Goal: Task Accomplishment & Management: Manage account settings

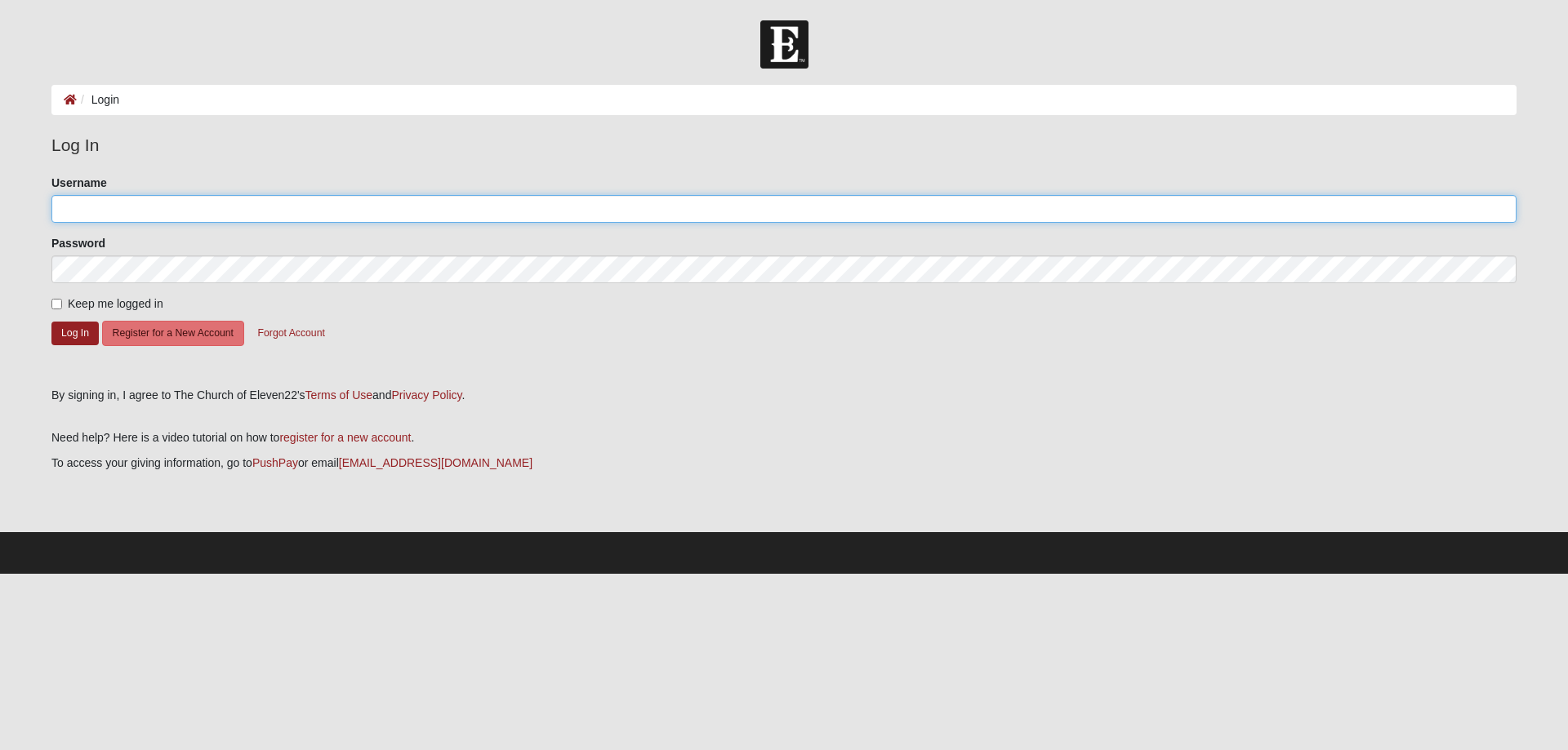
click at [189, 212] on input "Username" at bounding box center [784, 209] width 1465 height 27
type input "crichardson0802"
click at [64, 311] on label "Keep me logged in" at bounding box center [108, 305] width 112 height 18
click at [62, 309] on input "Keep me logged in" at bounding box center [57, 304] width 11 height 11
checkbox input "true"
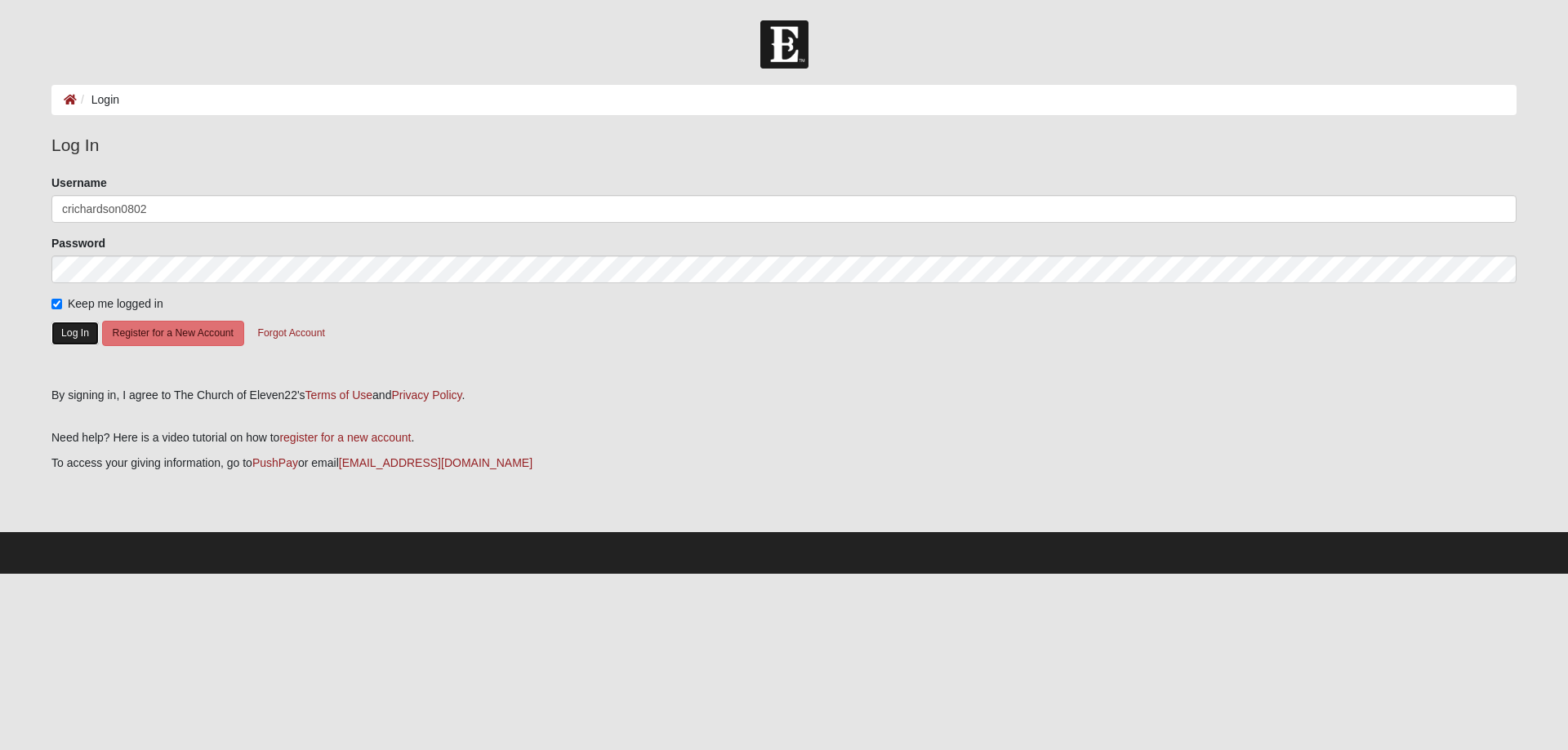
click at [77, 326] on button "Log In" at bounding box center [75, 333] width 47 height 23
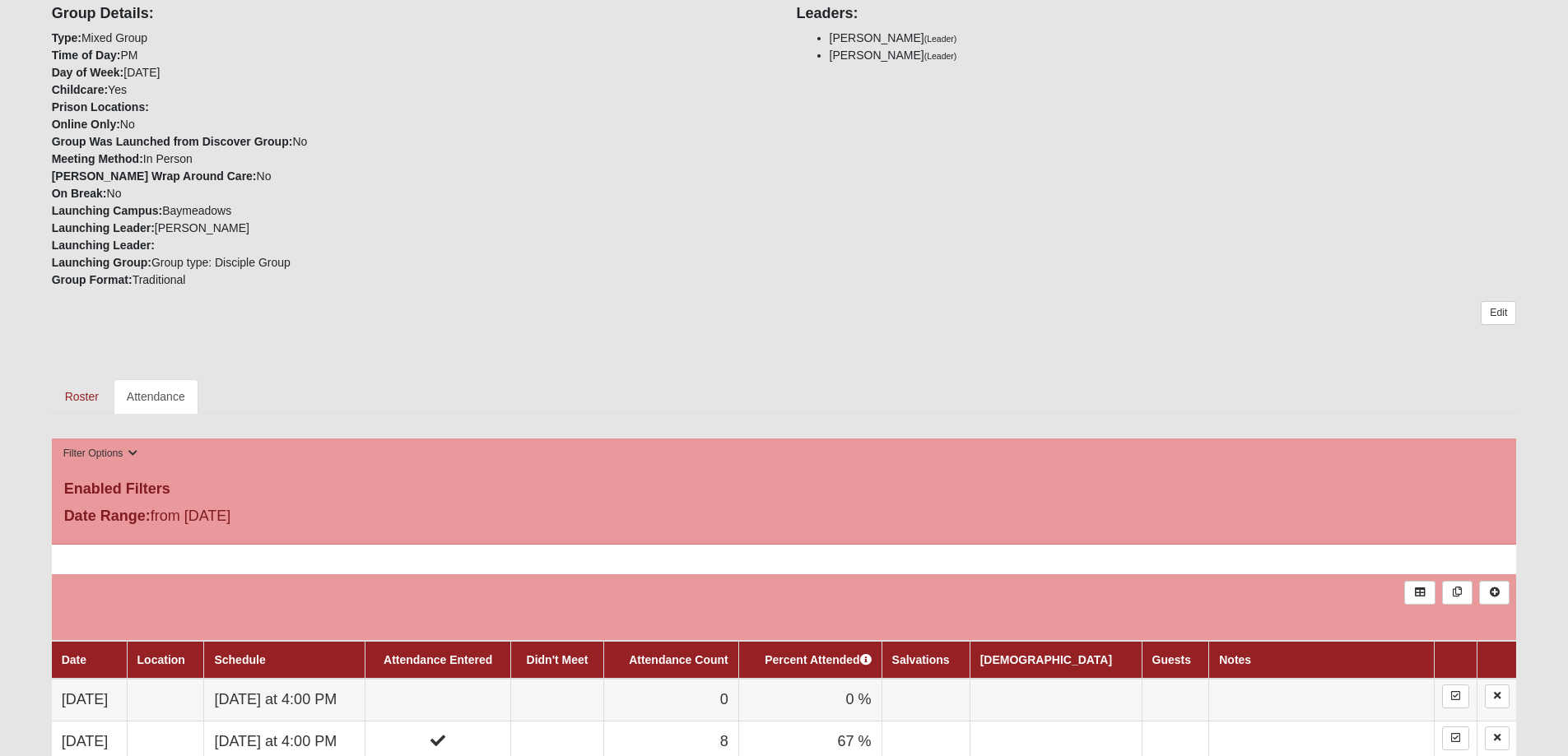
scroll to position [493, 0]
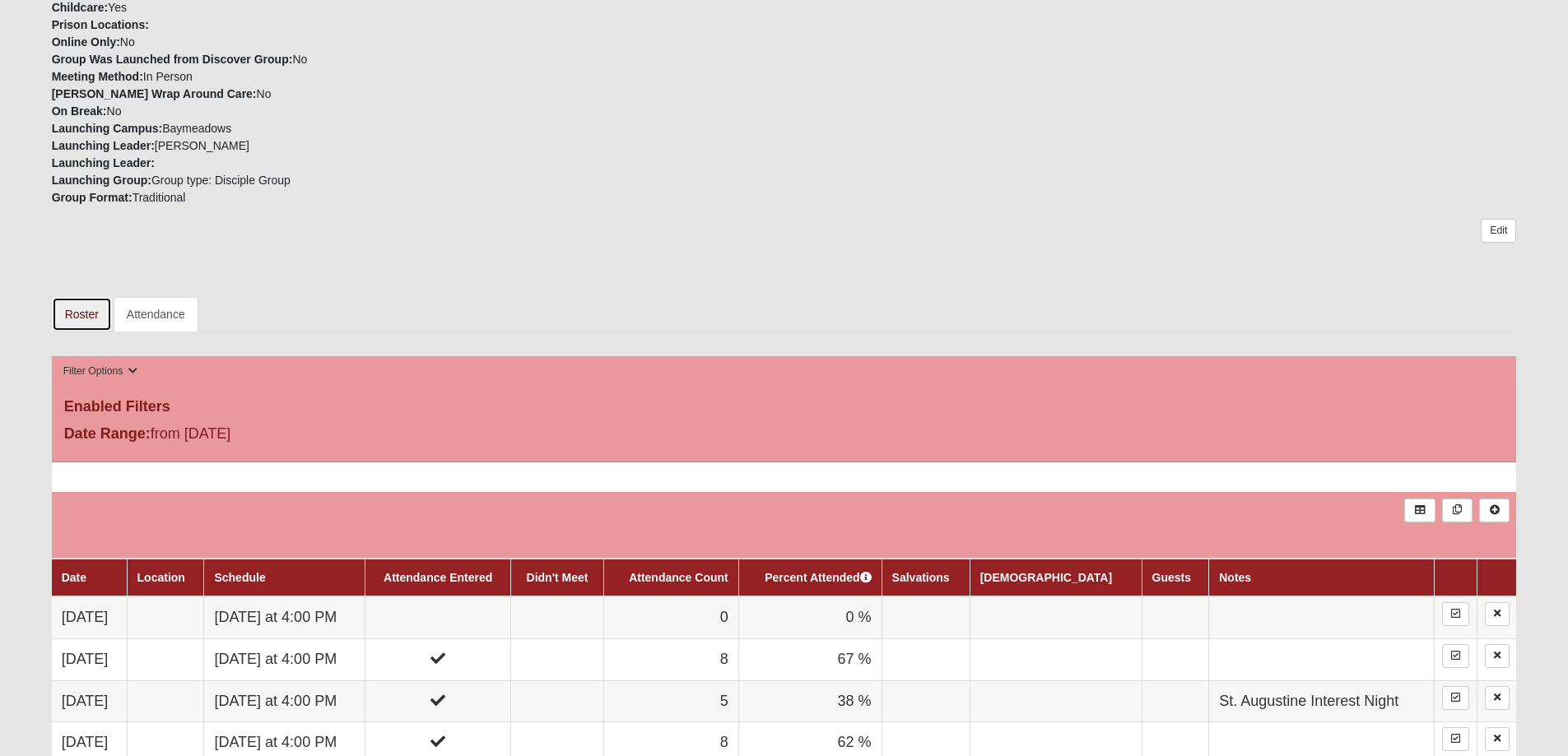
click at [85, 316] on link "Roster" at bounding box center [82, 314] width 60 height 35
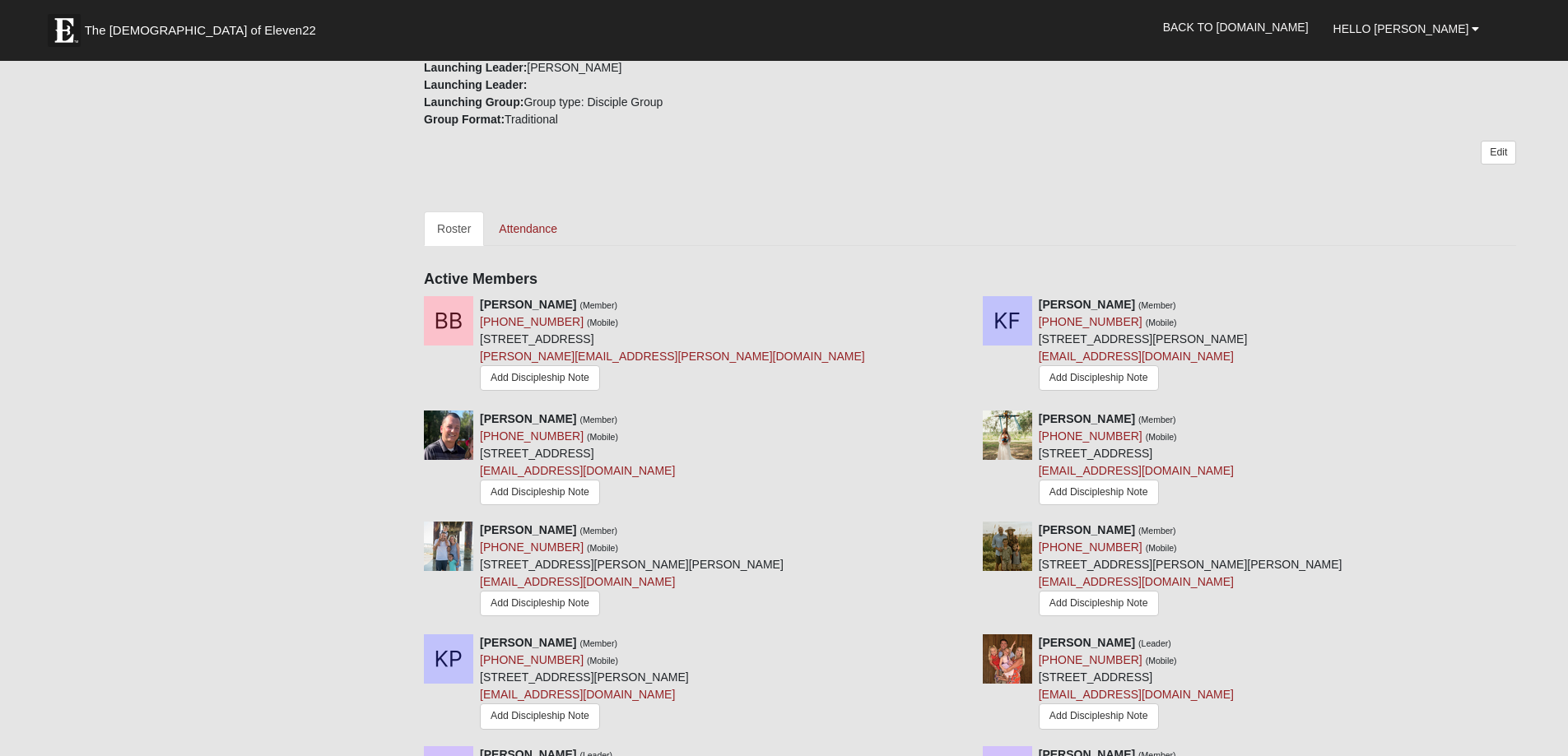
scroll to position [658, 0]
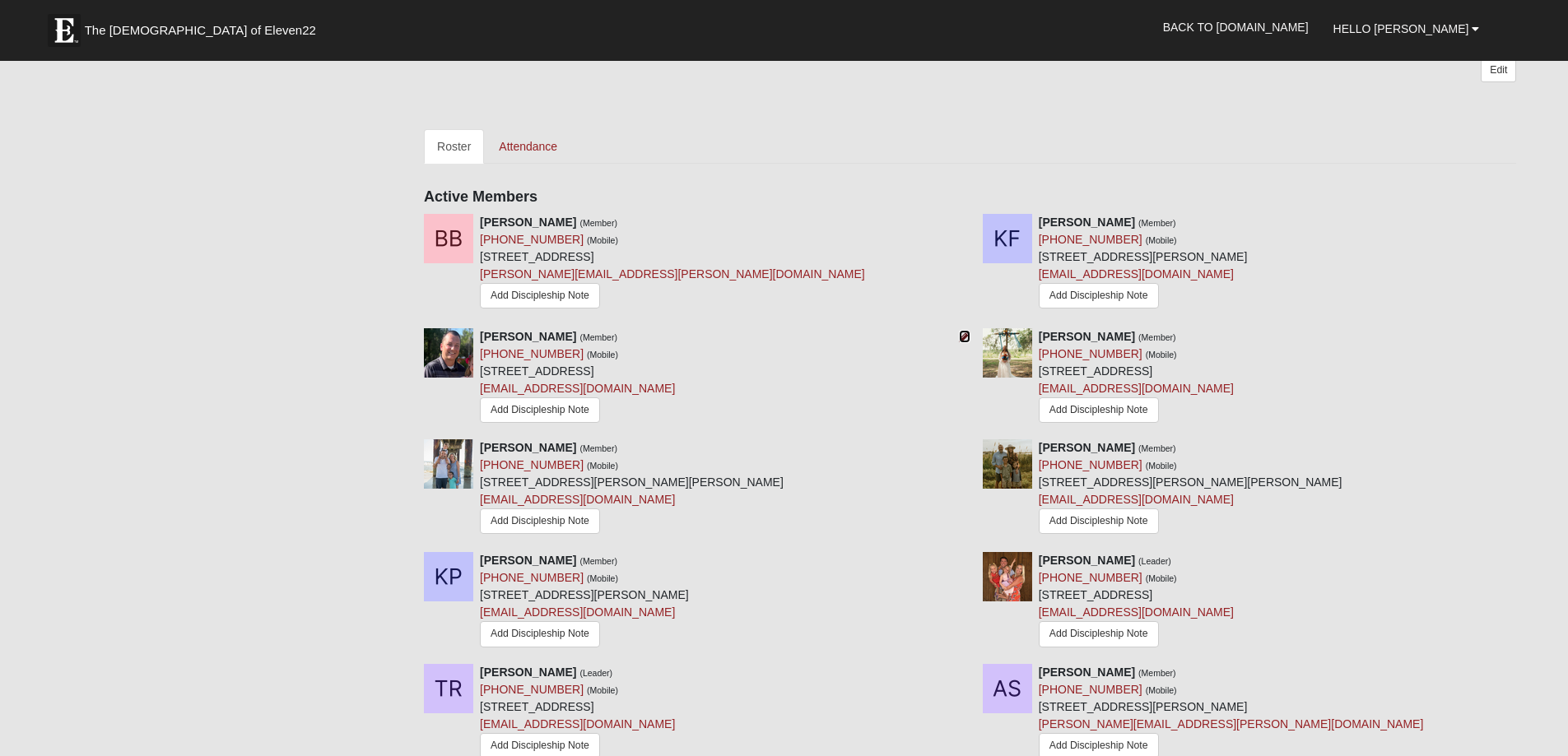
click at [959, 336] on icon at bounding box center [965, 337] width 12 height 12
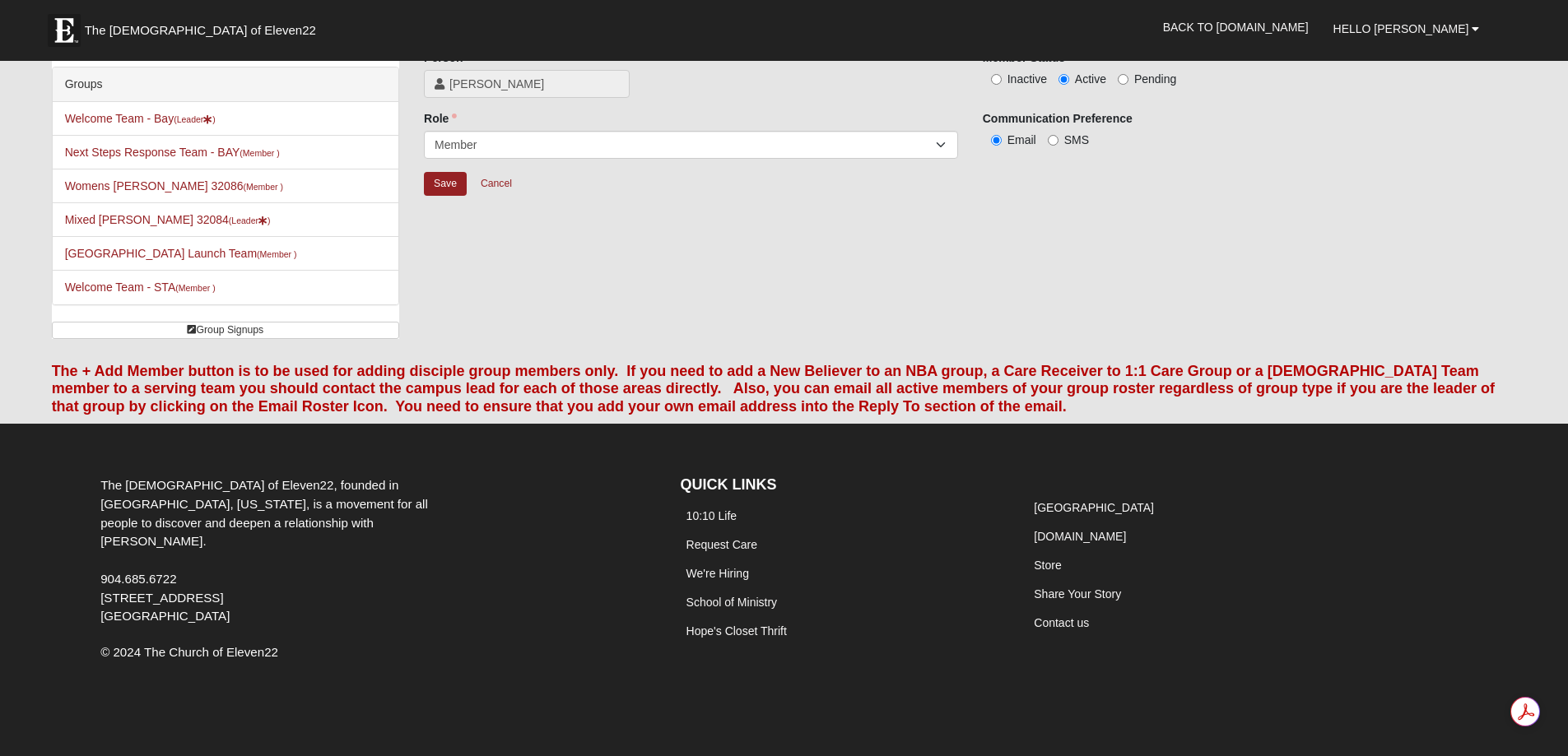
click at [1031, 74] on span "Inactive" at bounding box center [1027, 78] width 39 height 13
click at [1002, 74] on input "Inactive" at bounding box center [996, 79] width 11 height 11
radio input "true"
click at [455, 187] on input "Save" at bounding box center [444, 184] width 42 height 24
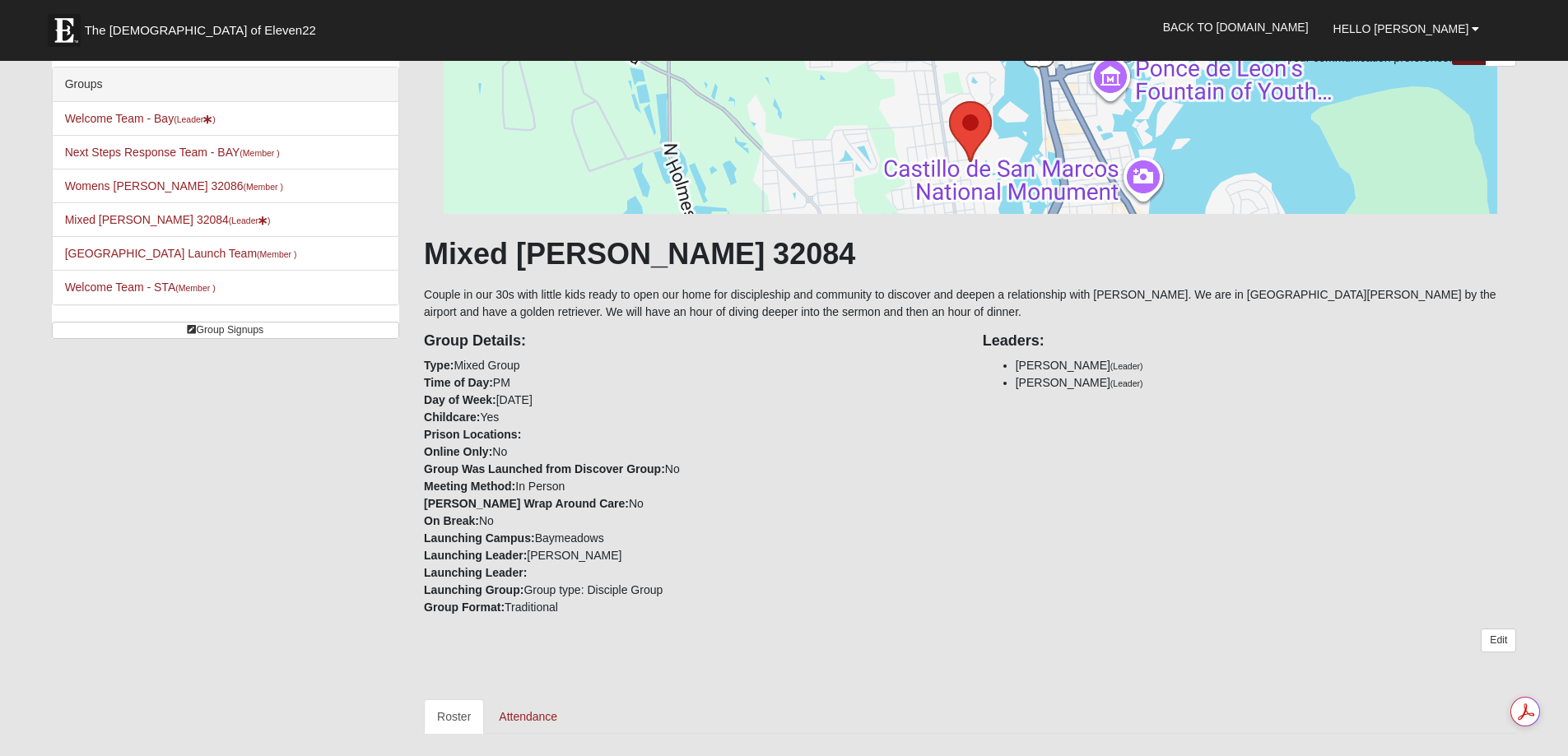
scroll to position [581, 0]
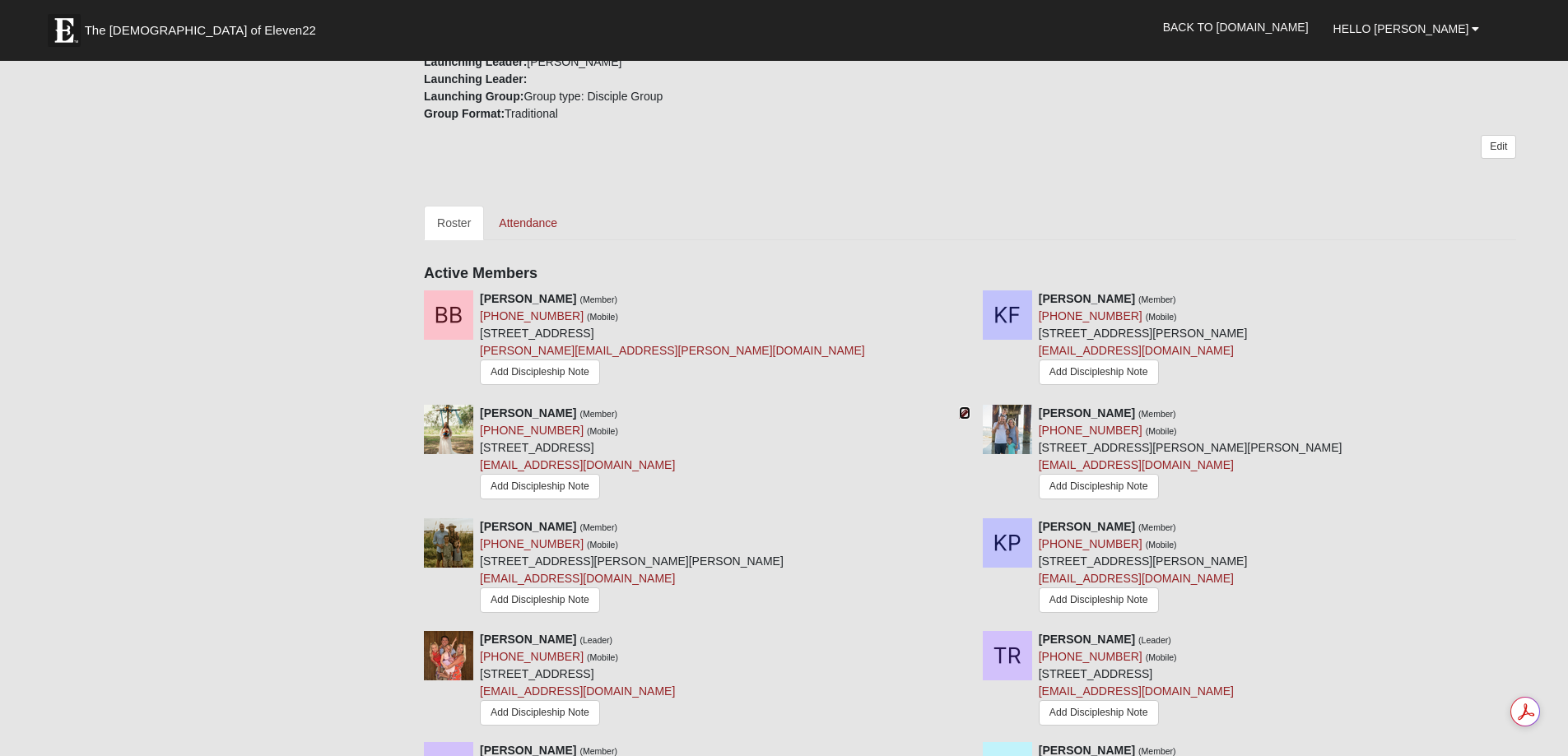
click at [965, 410] on icon at bounding box center [965, 414] width 12 height 12
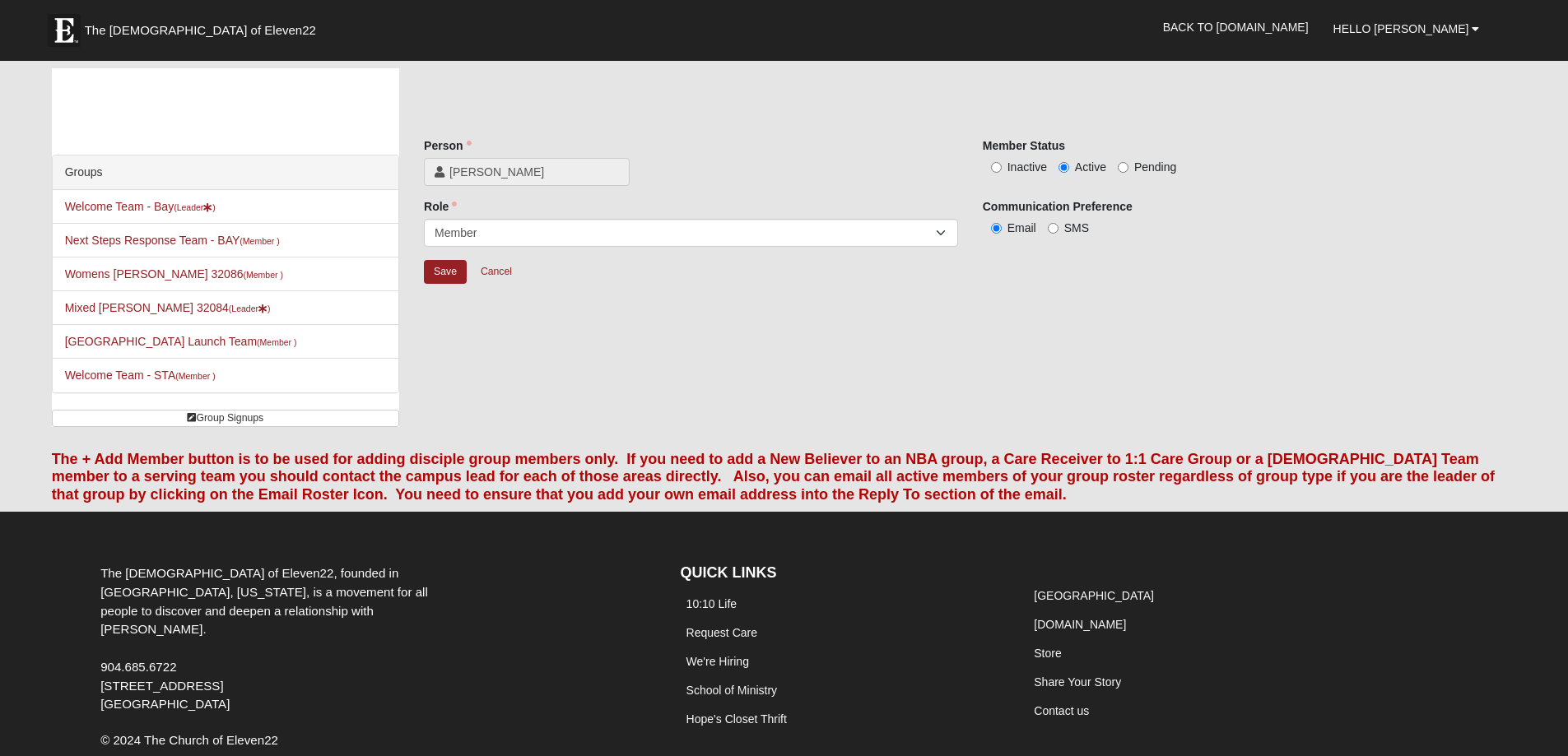
click at [996, 161] on label "Inactive" at bounding box center [1014, 167] width 64 height 17
click at [996, 162] on input "Inactive" at bounding box center [996, 167] width 11 height 11
radio input "true"
click at [443, 269] on input "Save" at bounding box center [444, 271] width 42 height 24
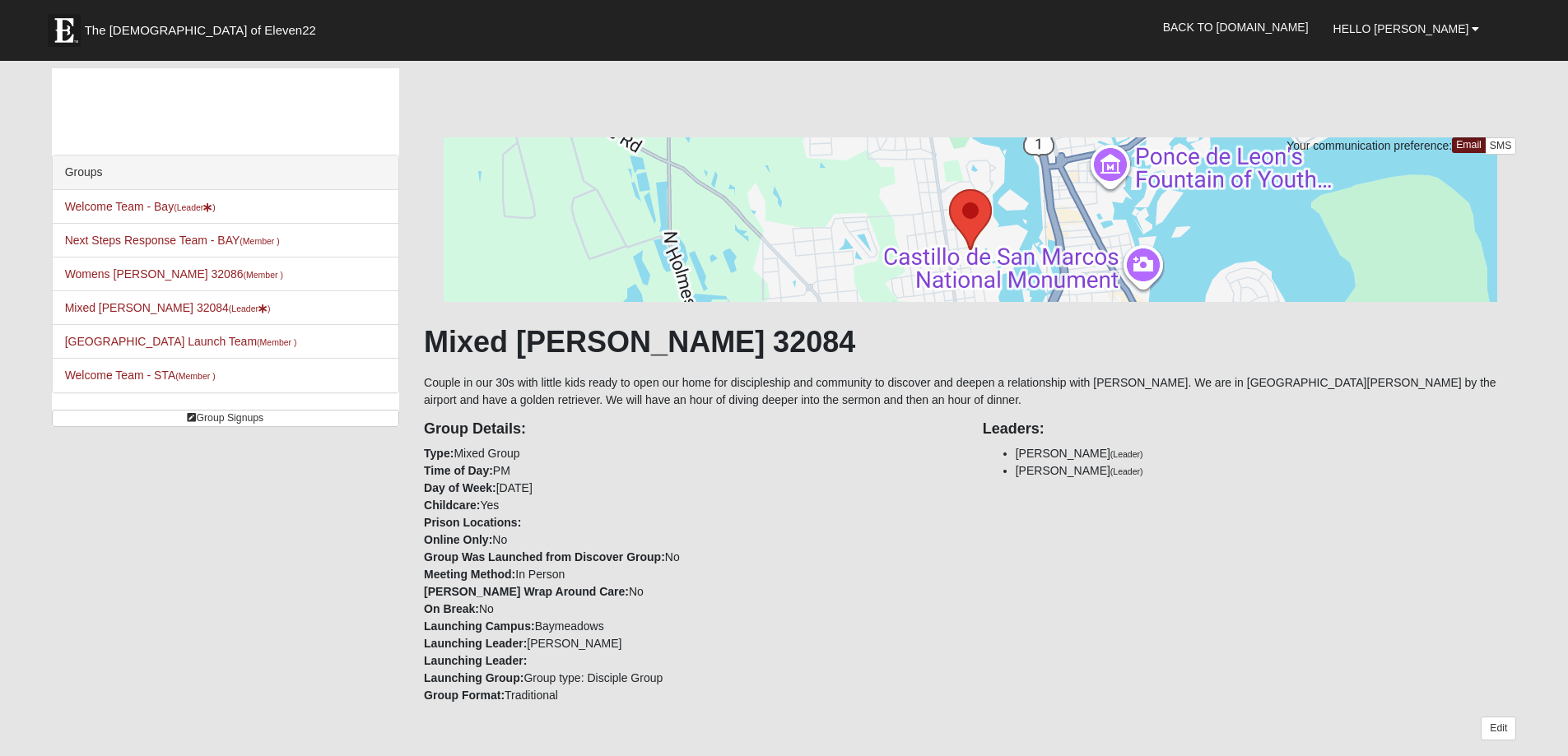
scroll to position [493, 0]
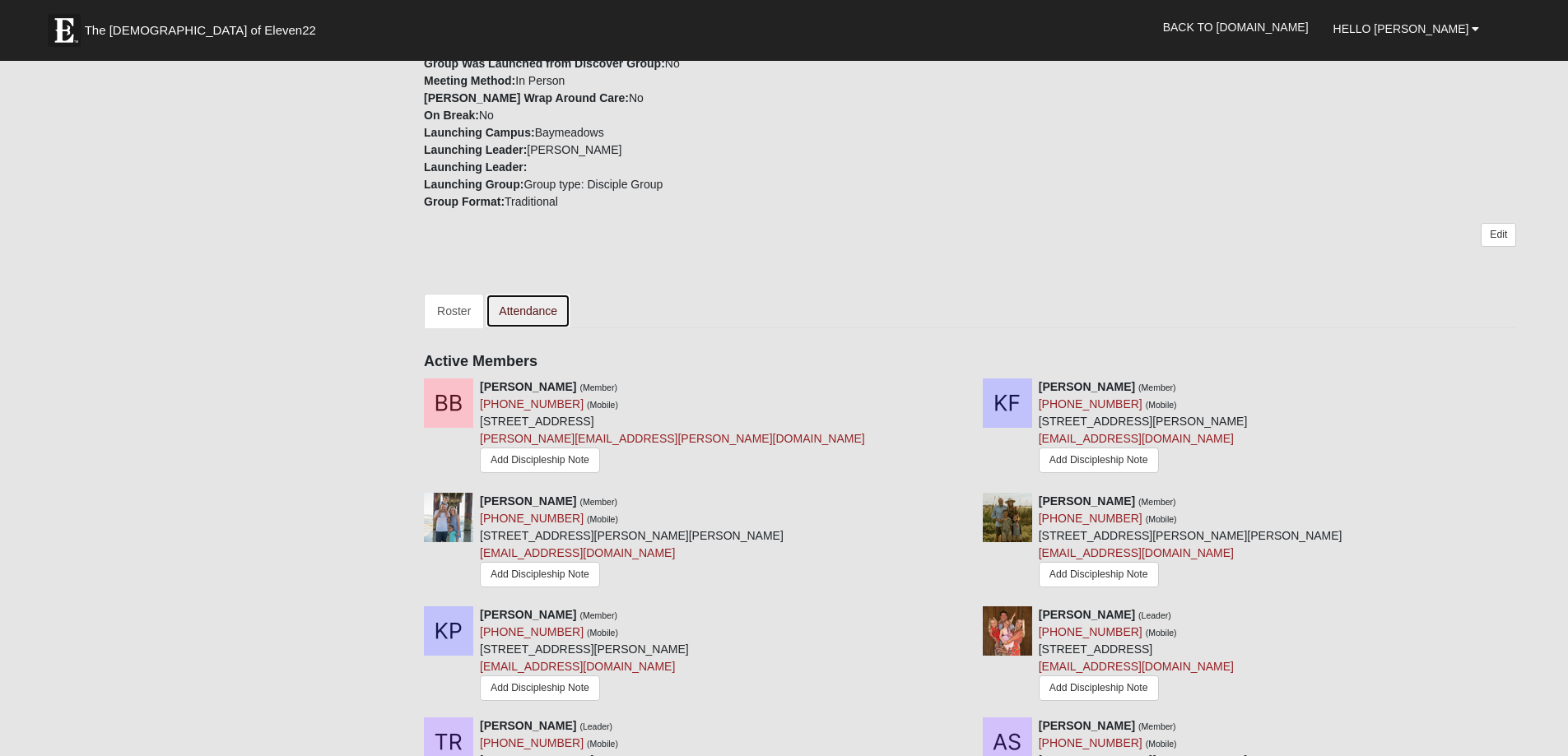
click at [544, 315] on link "Attendance" at bounding box center [528, 311] width 85 height 35
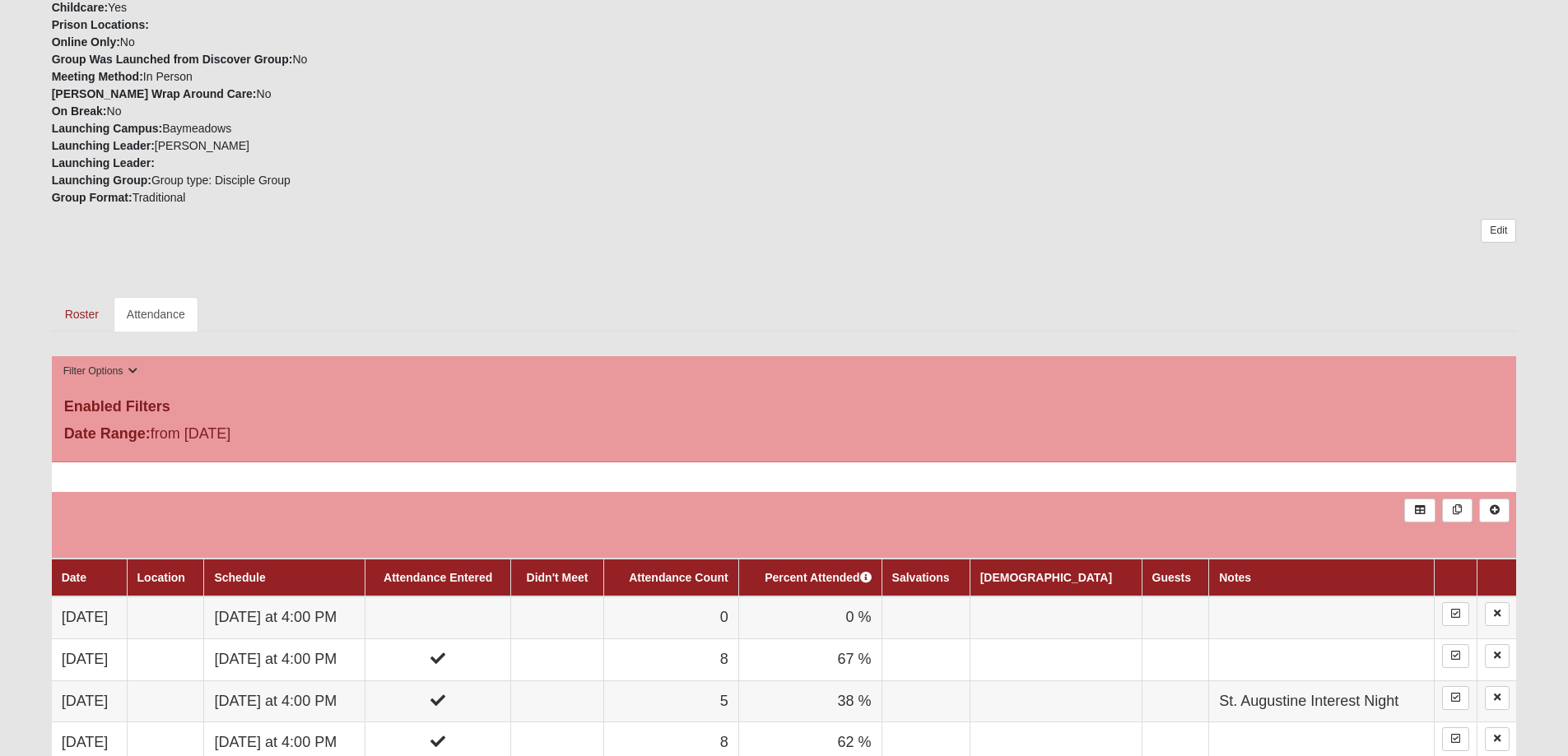
scroll to position [905, 0]
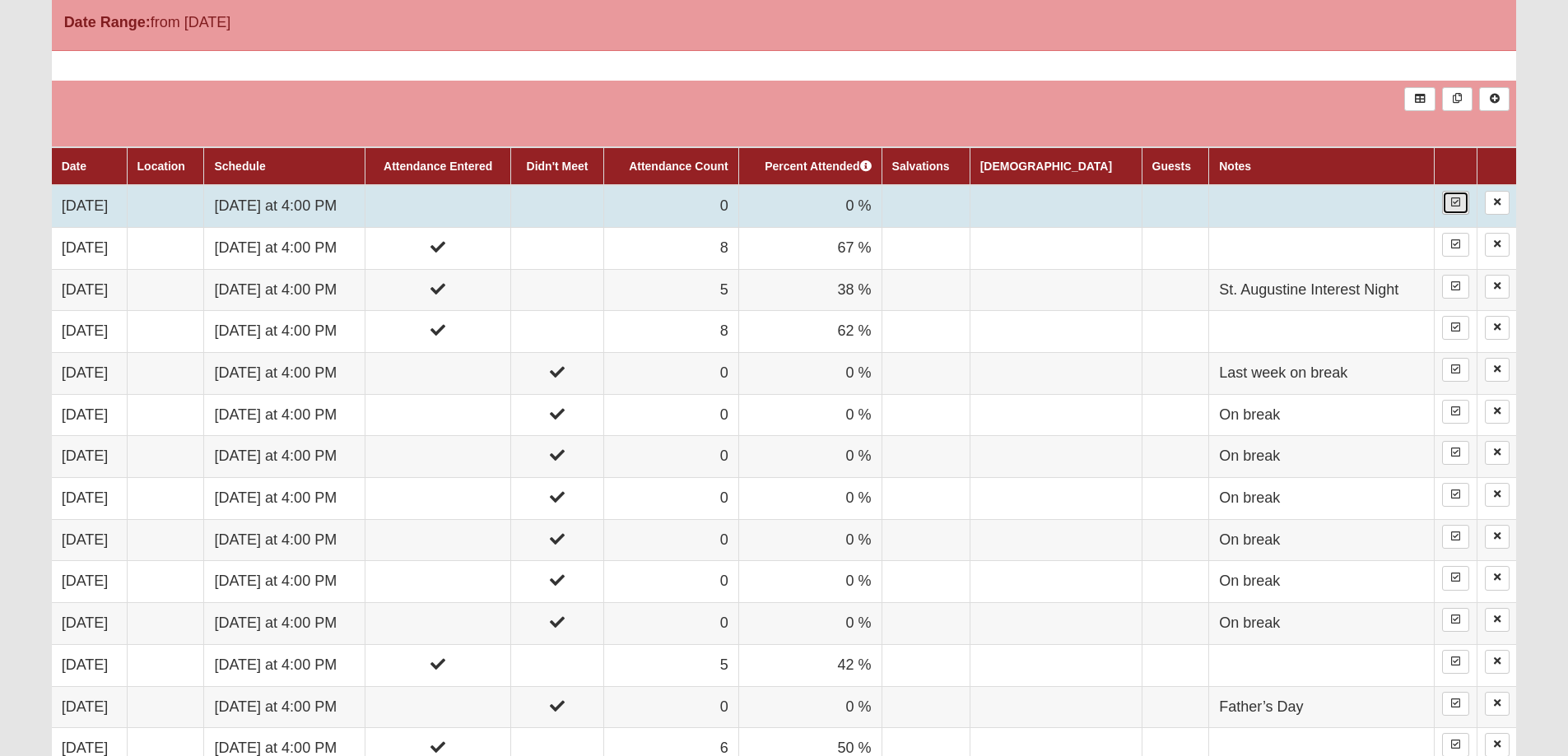
click at [1459, 204] on link at bounding box center [1456, 202] width 28 height 24
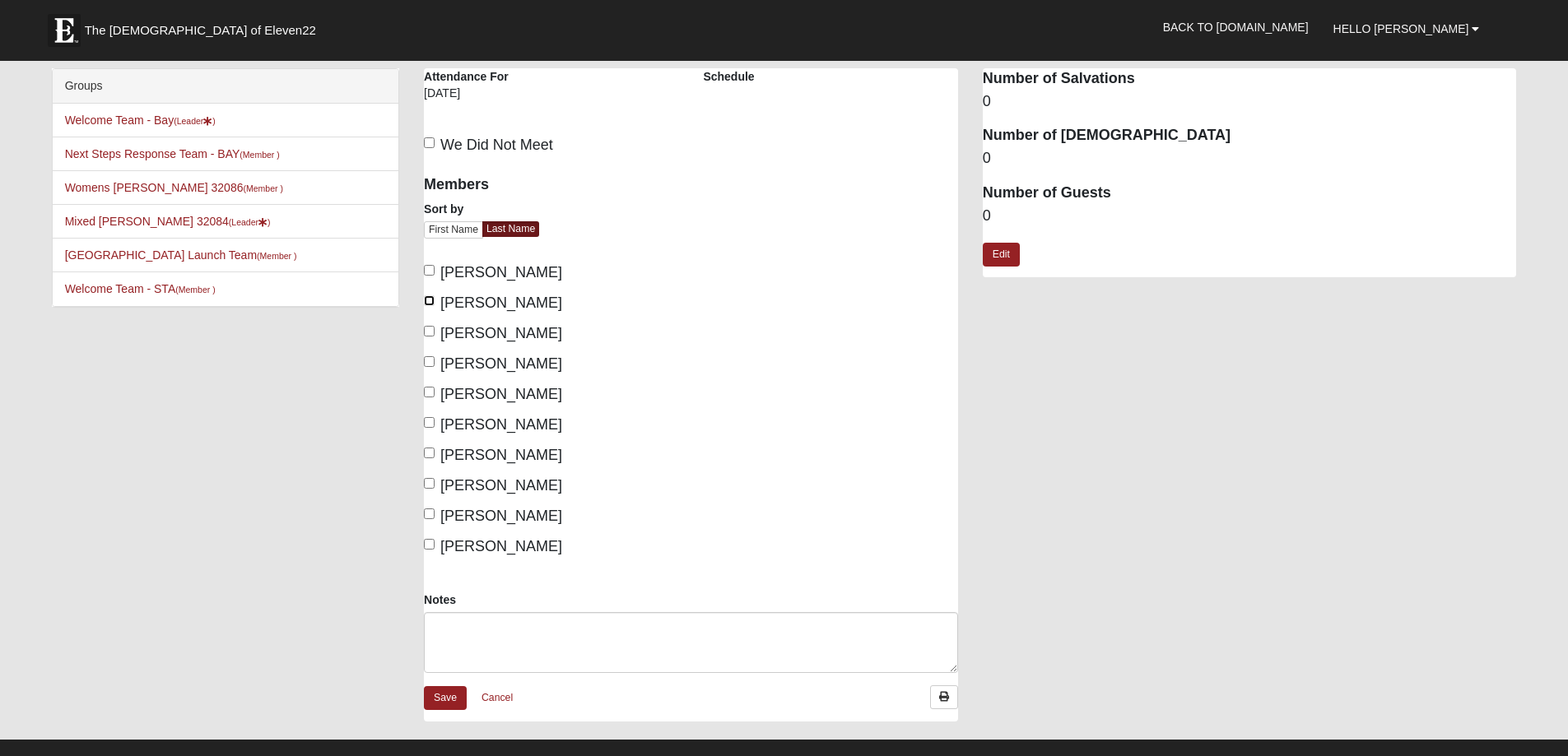
click at [425, 304] on input "[PERSON_NAME]" at bounding box center [429, 300] width 11 height 11
checkbox input "true"
click at [428, 398] on input "Patrick, Krista" at bounding box center [429, 392] width 11 height 11
checkbox input "true"
click at [428, 419] on input "Richardson, Chelsie" at bounding box center [429, 422] width 11 height 11
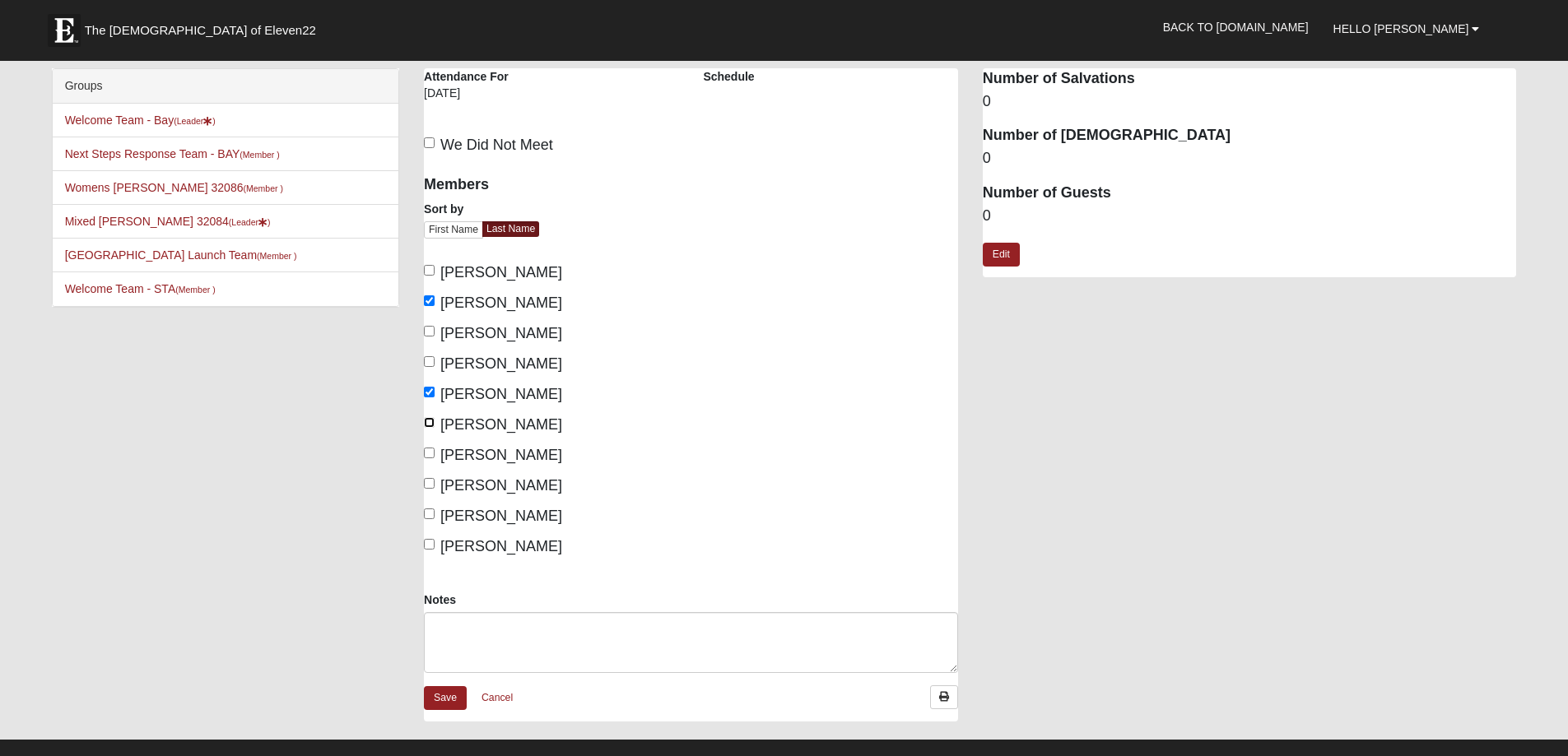
checkbox input "true"
click at [425, 446] on label "Richardson, Tommy" at bounding box center [493, 455] width 138 height 23
click at [425, 448] on input "Richardson, Tommy" at bounding box center [429, 453] width 11 height 11
checkbox input "true"
click at [427, 542] on input "Yelton, Melissa" at bounding box center [429, 544] width 11 height 11
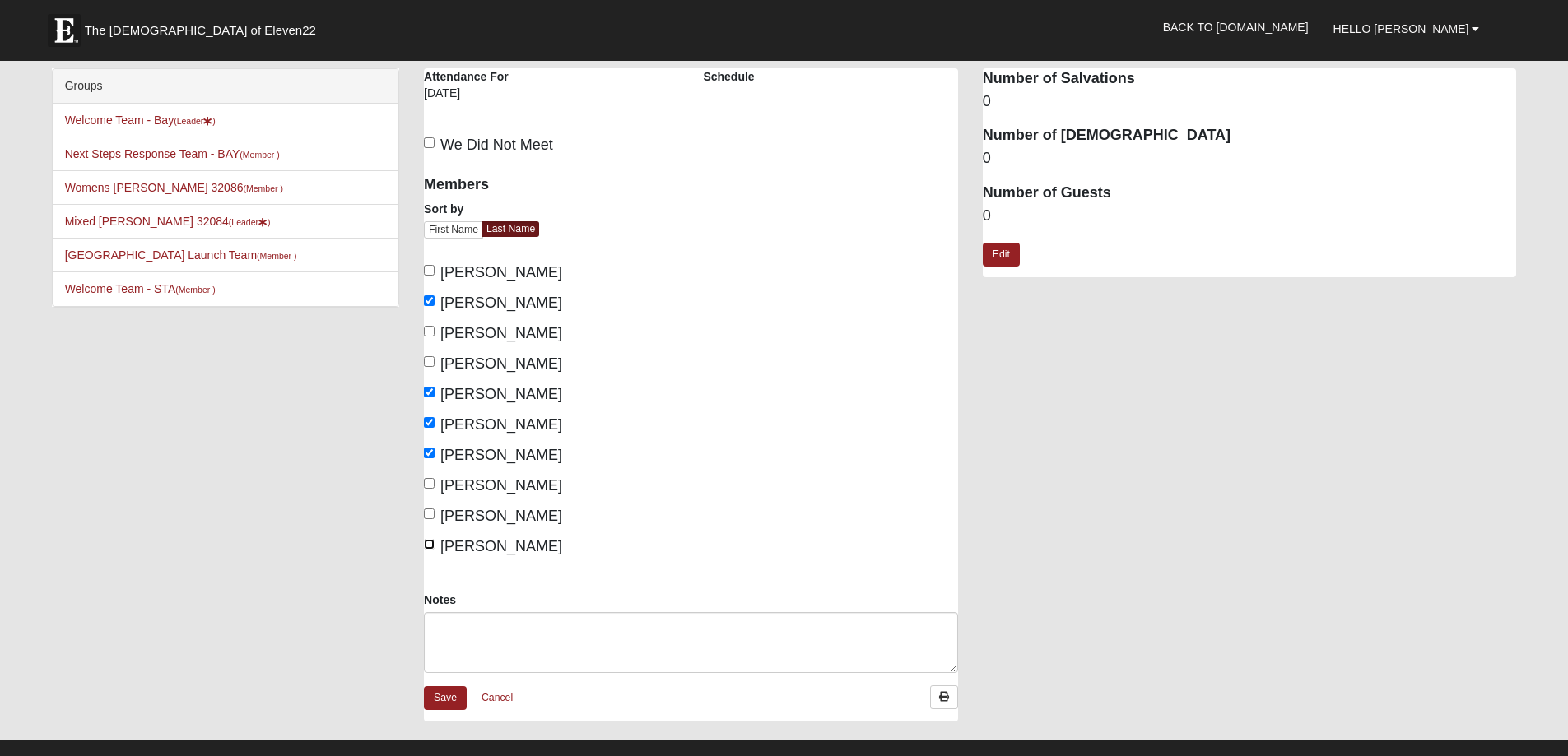
checkbox input "true"
click at [435, 697] on link "Save" at bounding box center [444, 698] width 42 height 24
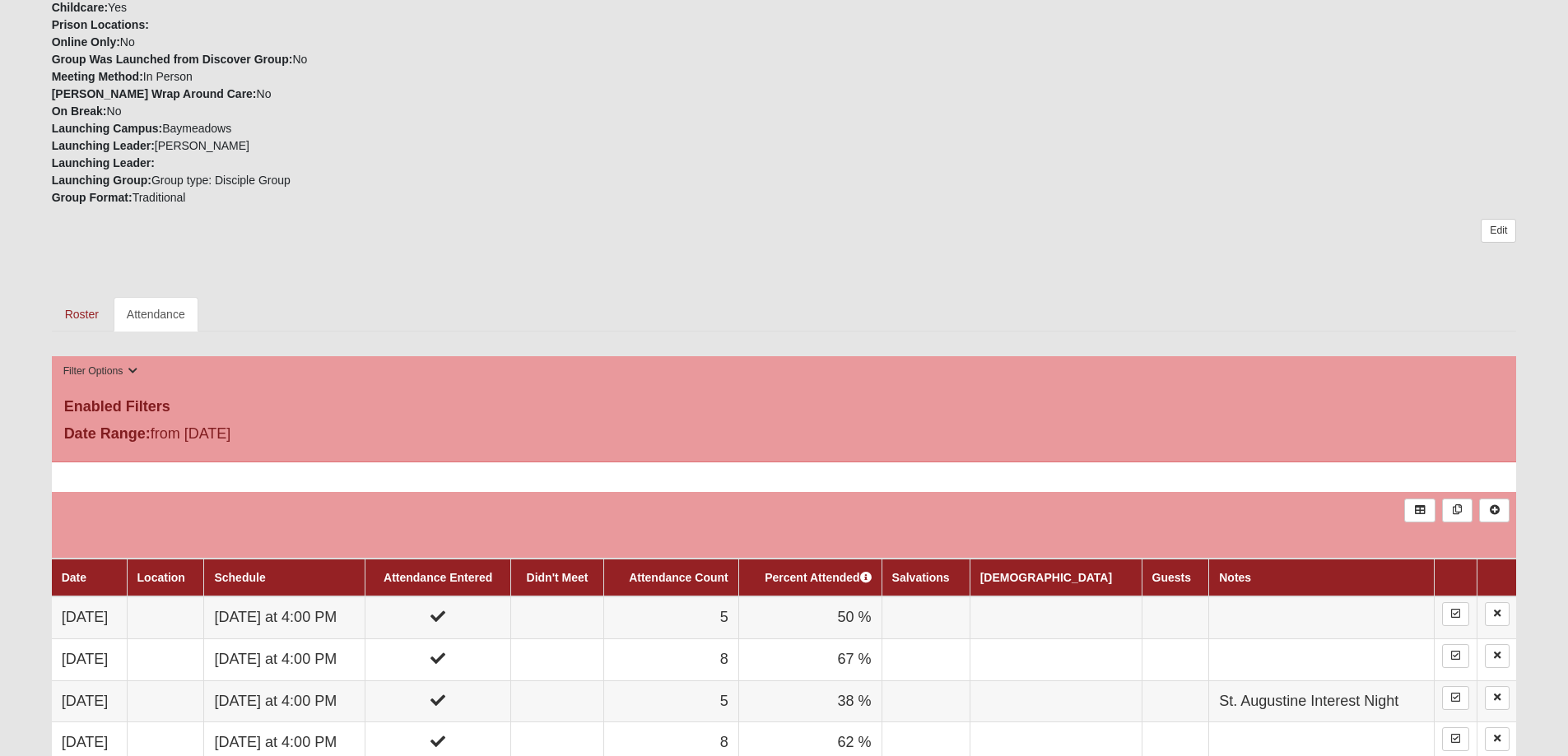
scroll to position [82, 0]
